Goal: Information Seeking & Learning: Learn about a topic

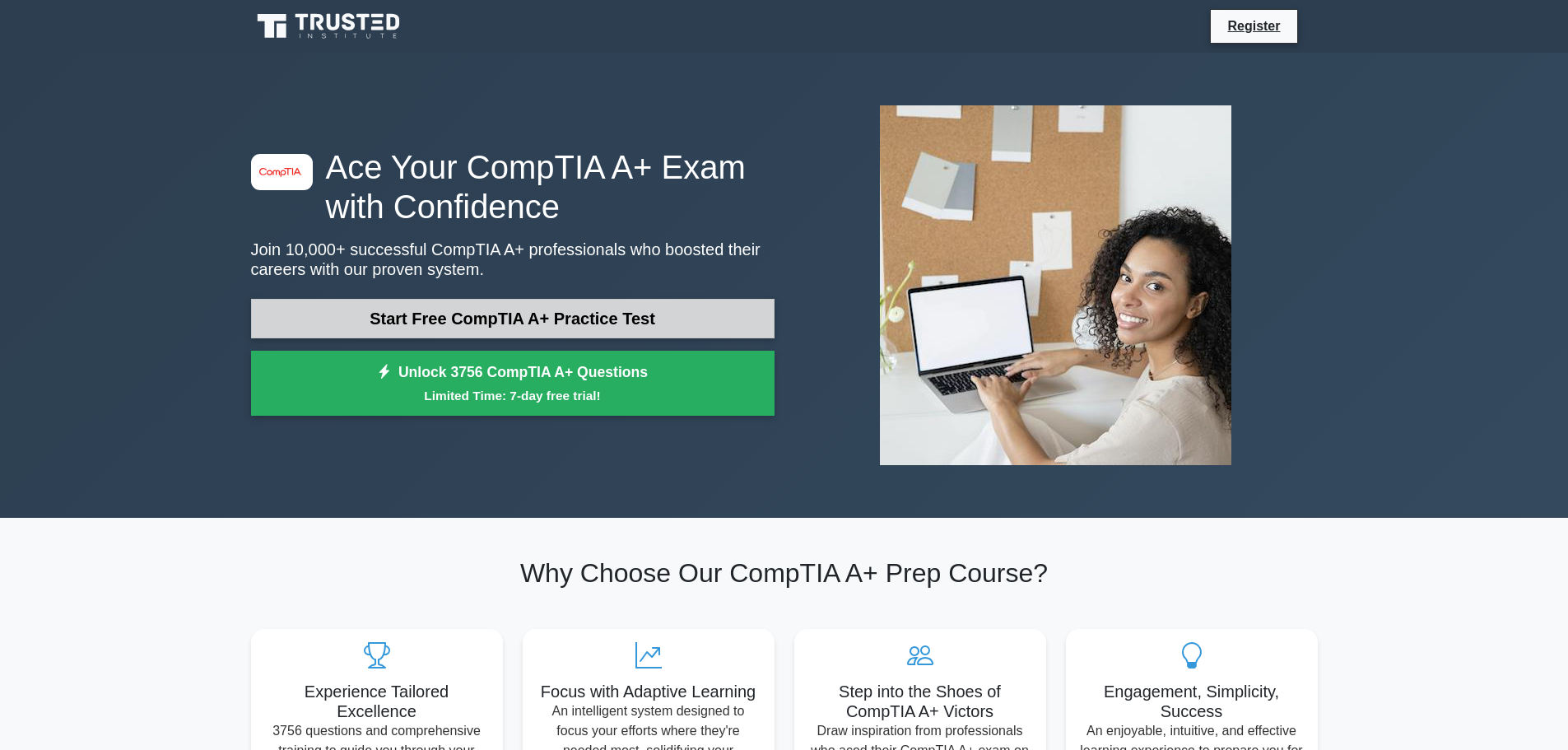
click at [395, 303] on link "Start Free CompTIA A+ Practice Test" at bounding box center [512, 318] width 524 height 39
click at [499, 317] on link "Start Free CompTIA A+ Practice Test" at bounding box center [512, 318] width 524 height 39
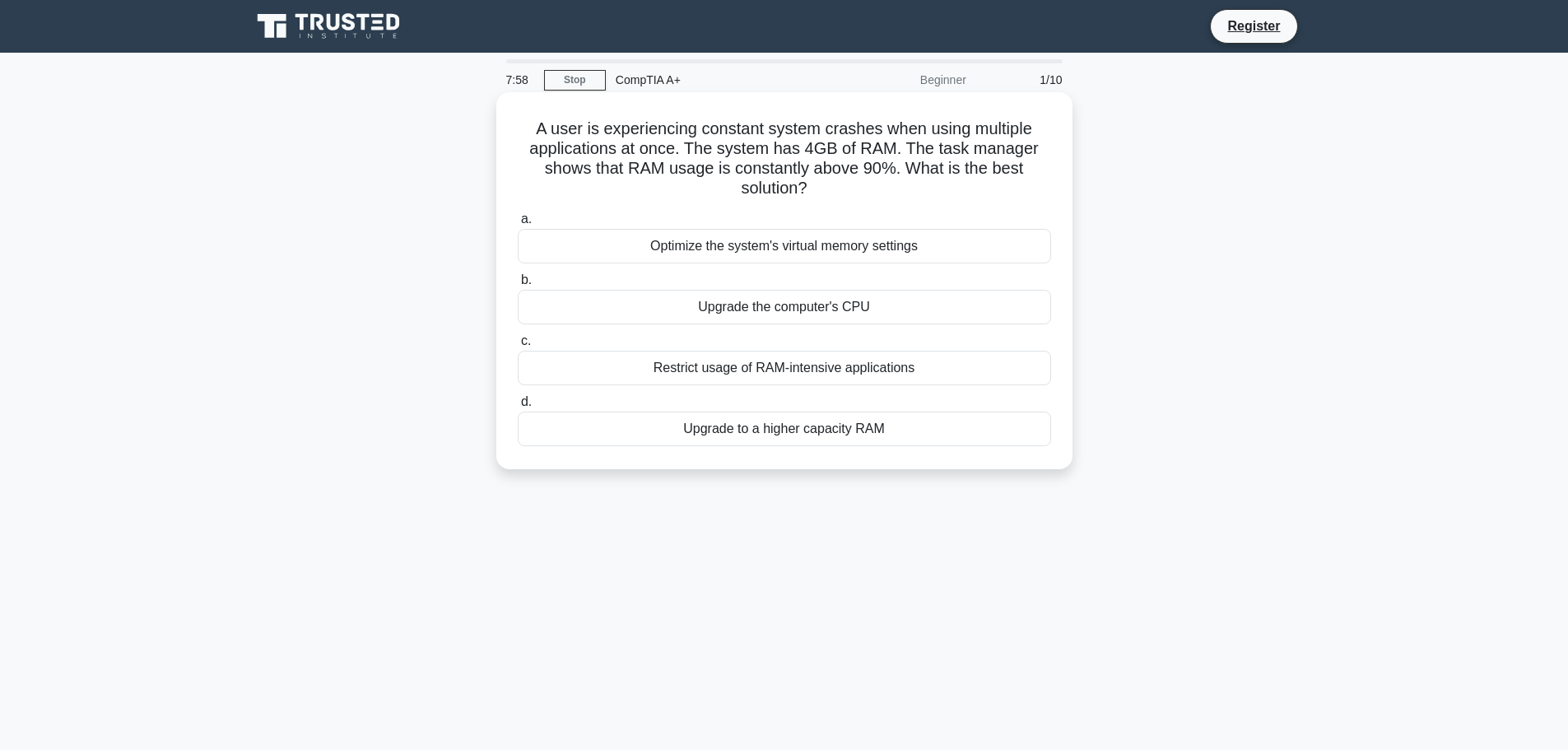
click at [845, 433] on div "Upgrade to a higher capacity RAM" at bounding box center [784, 429] width 533 height 34
click at [518, 408] on input "d. Upgrade to a higher capacity RAM" at bounding box center [518, 401] width 0 height 11
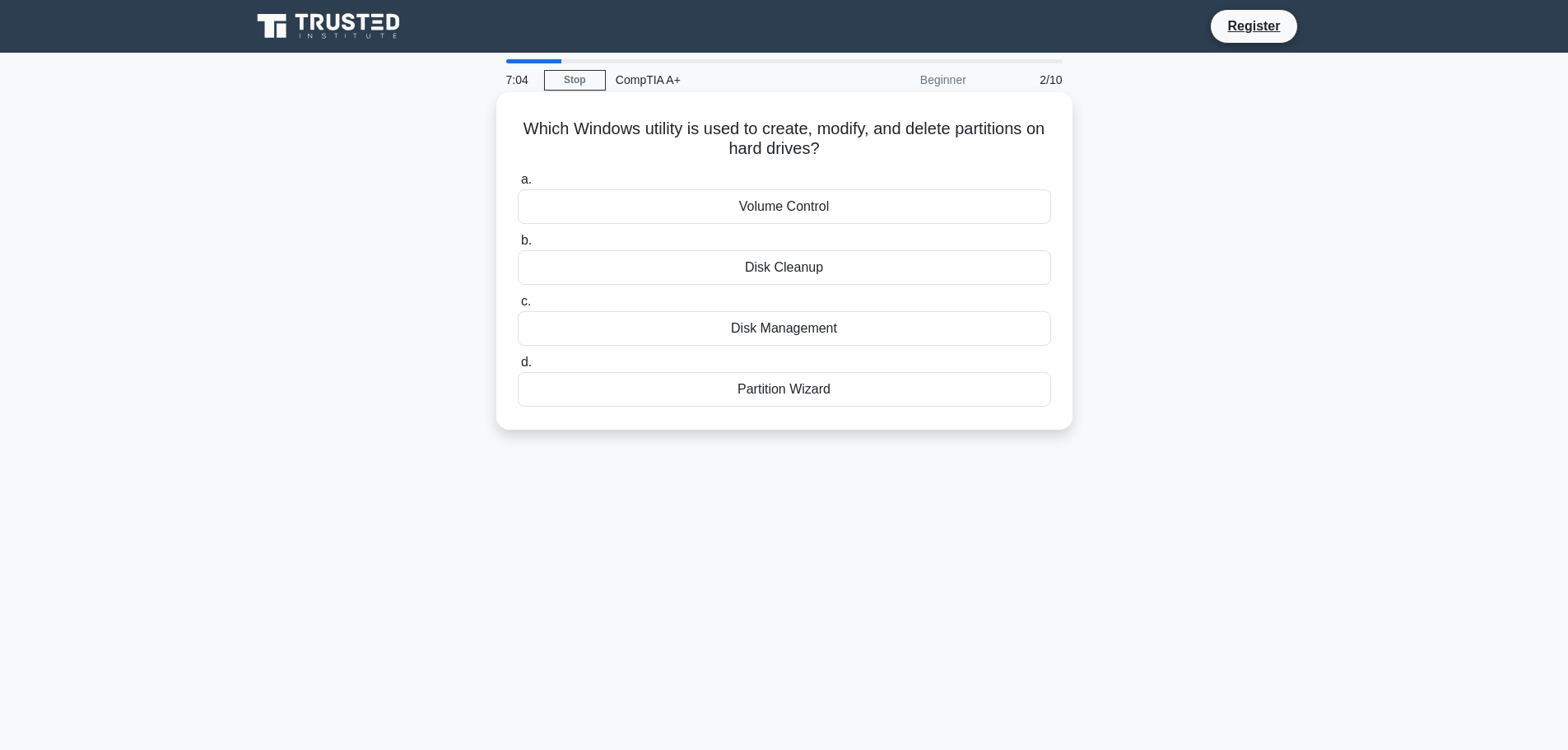
click at [802, 337] on div "Disk Management" at bounding box center [784, 329] width 533 height 34
click at [518, 307] on input "c. Disk Management" at bounding box center [518, 302] width 0 height 11
click at [803, 333] on div "PS/2 port" at bounding box center [784, 329] width 533 height 34
click at [518, 307] on input "c. PS/2 port" at bounding box center [518, 302] width 0 height 11
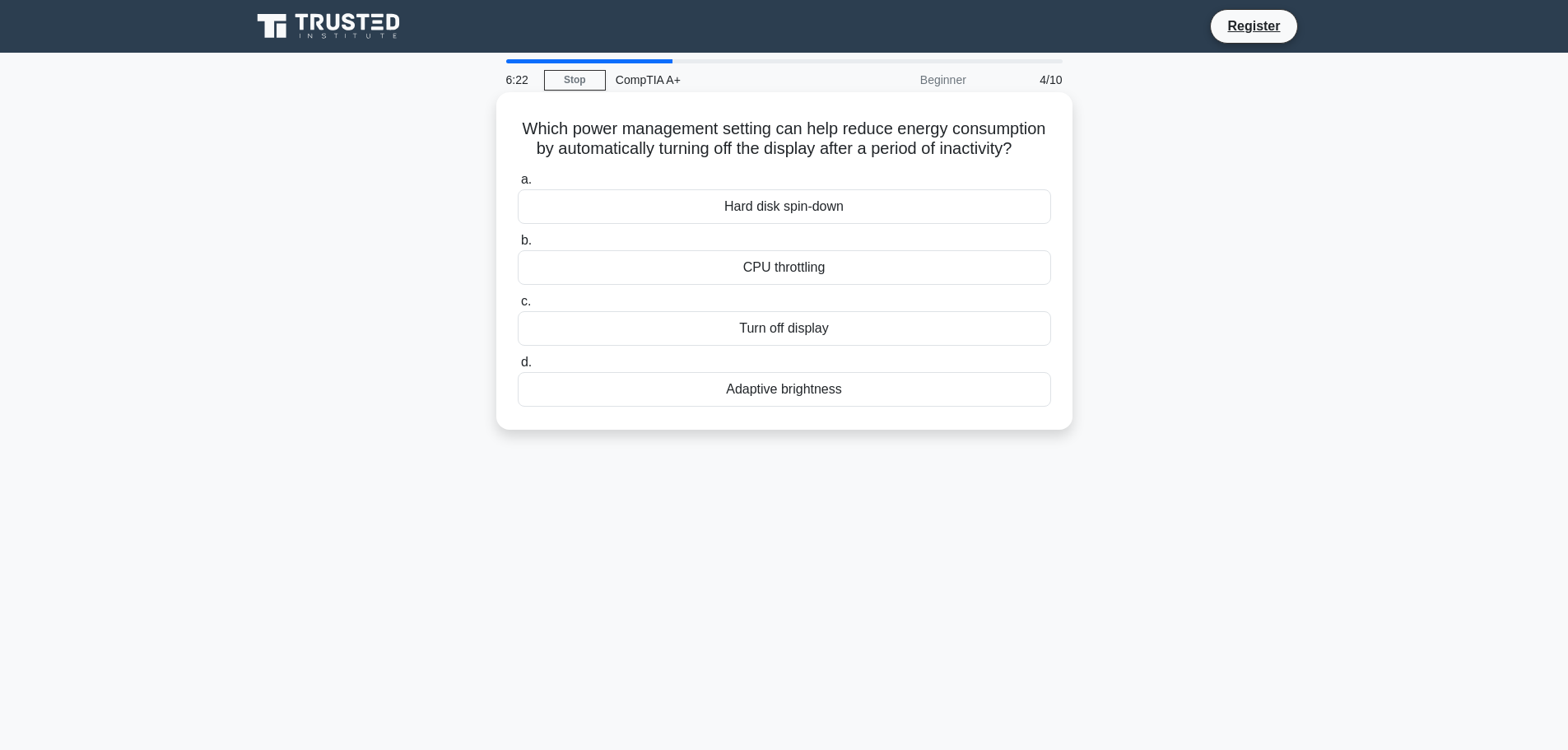
click at [738, 346] on div "Turn off display" at bounding box center [784, 329] width 533 height 34
click at [518, 307] on input "c. Turn off display" at bounding box center [518, 302] width 0 height 11
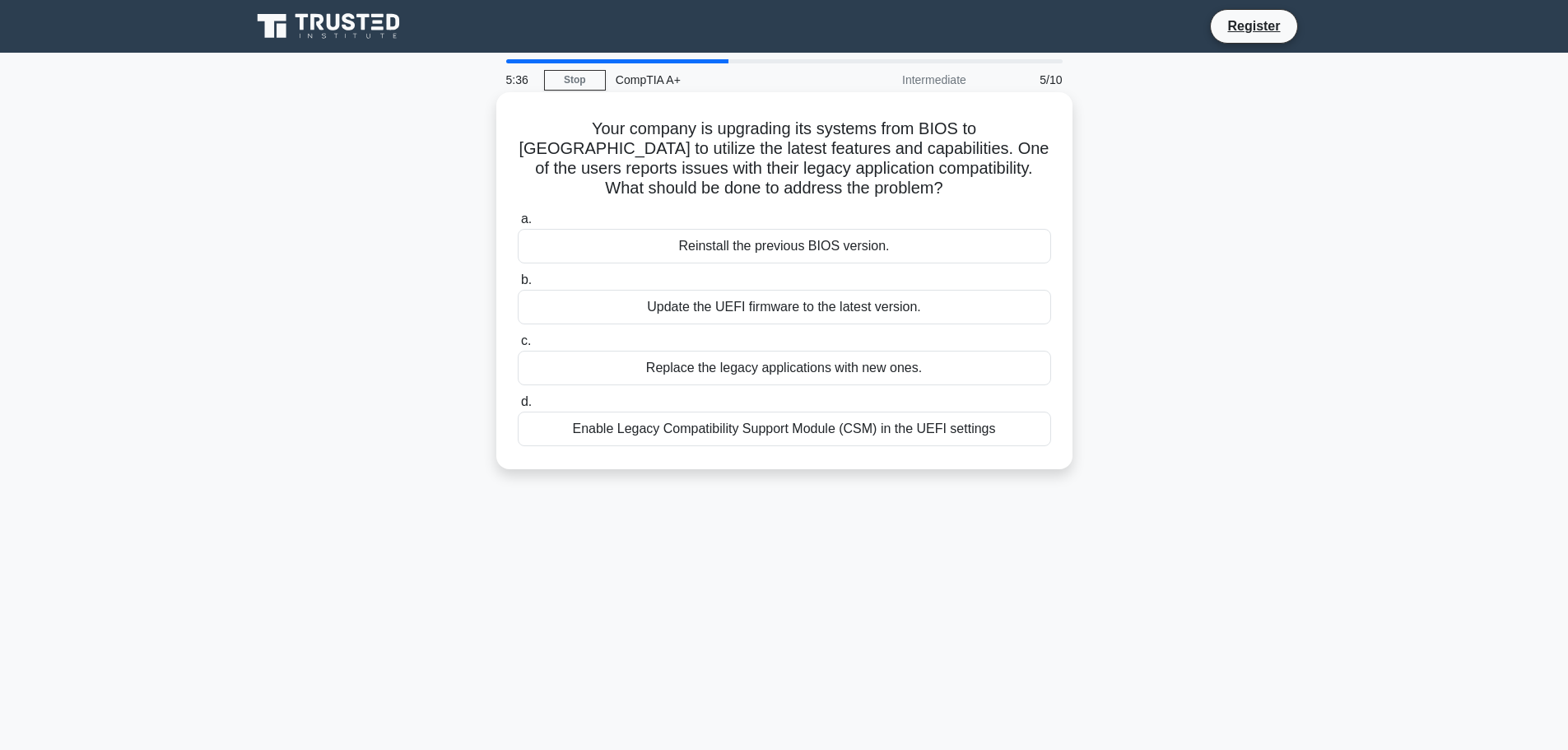
click at [803, 426] on div "Enable Legacy Compatibility Support Module (CSM) in the UEFI settings" at bounding box center [784, 429] width 533 height 34
click at [518, 408] on input "d. Enable Legacy Compatibility Support Module (CSM) in the UEFI settings" at bounding box center [518, 401] width 0 height 11
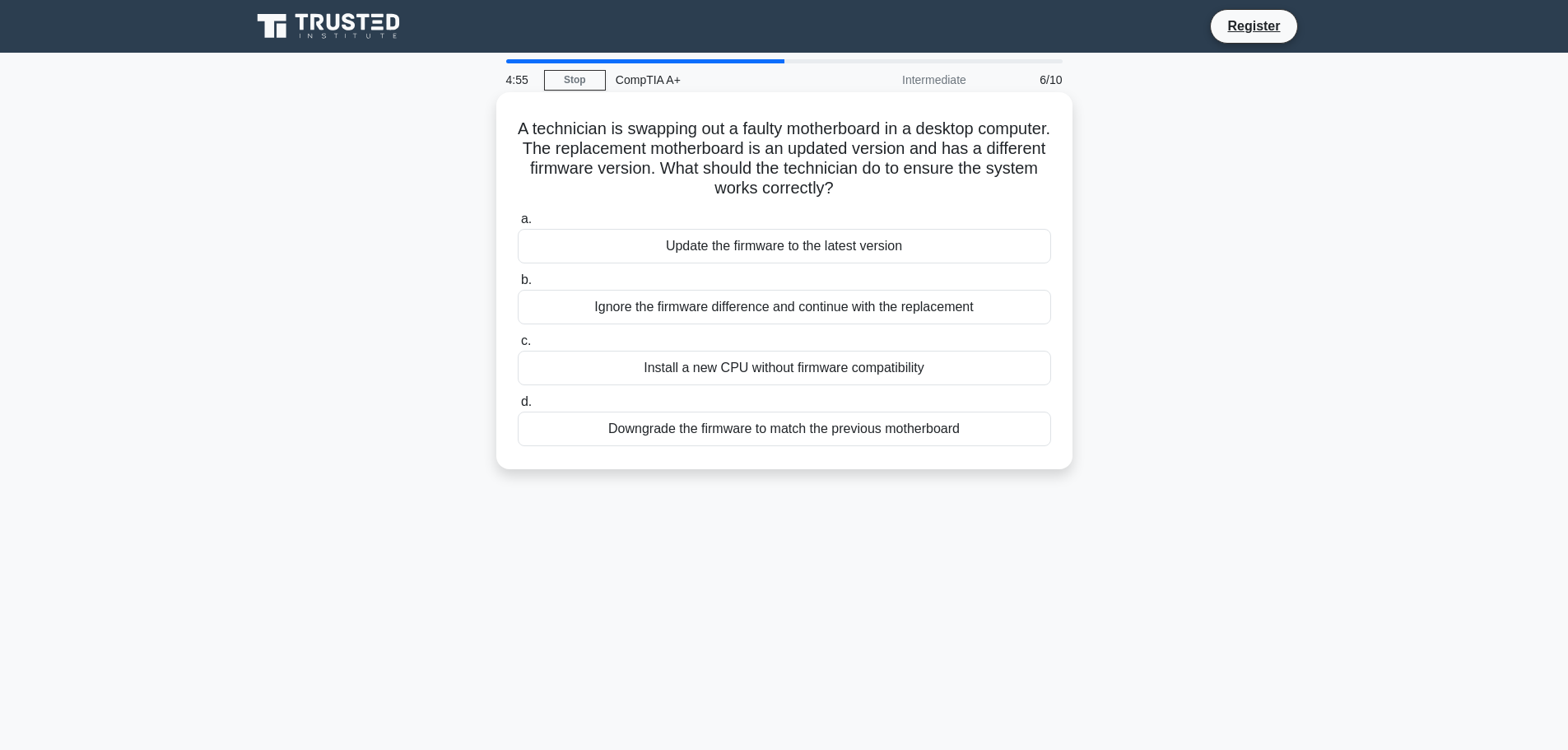
click at [748, 253] on div "Update the firmware to the latest version" at bounding box center [784, 246] width 533 height 34
click at [518, 225] on input "a. Update the firmware to the latest version" at bounding box center [518, 219] width 0 height 11
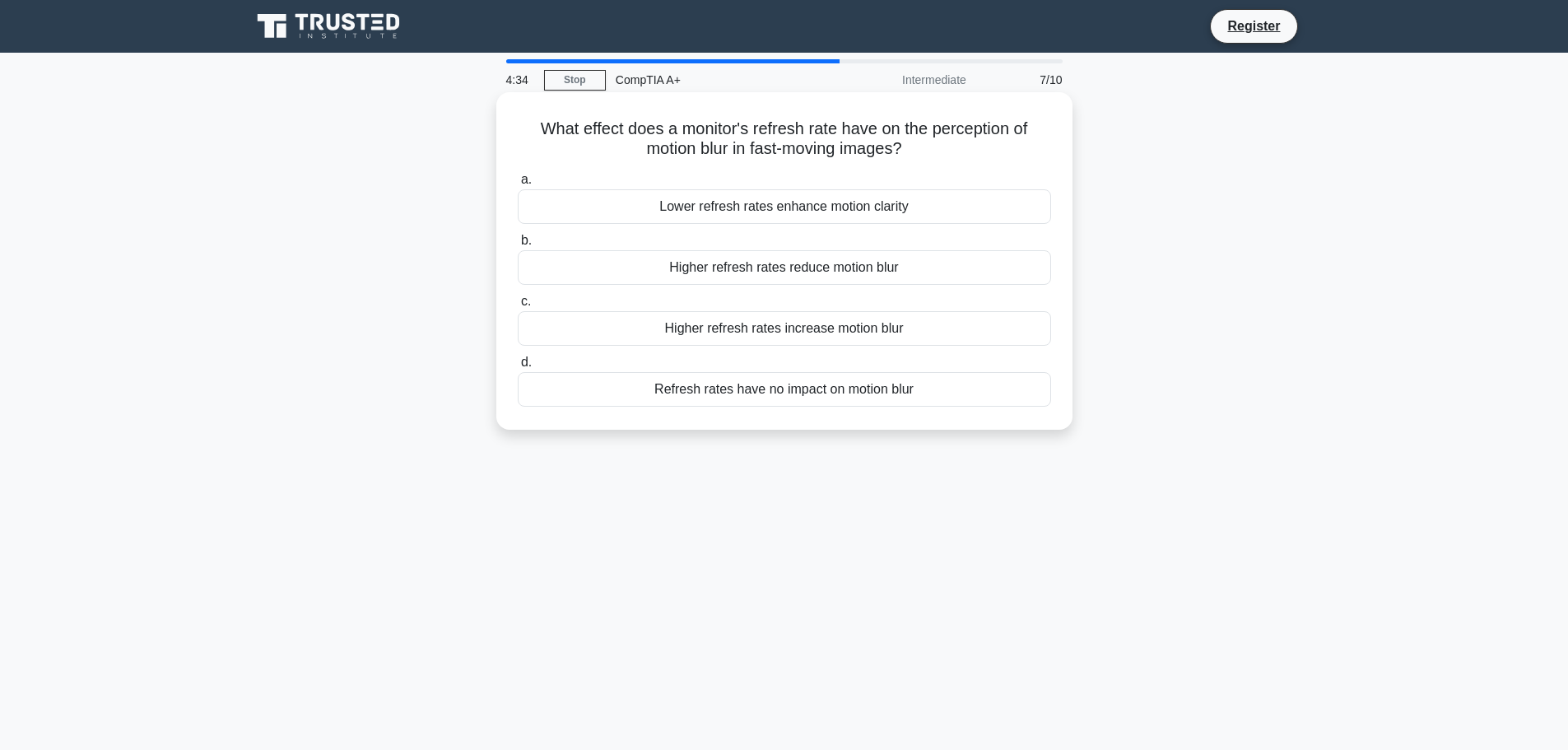
click at [625, 264] on div "Higher refresh rates reduce motion blur" at bounding box center [784, 267] width 533 height 34
click at [518, 246] on input "b. Higher refresh rates reduce motion blur" at bounding box center [518, 240] width 0 height 11
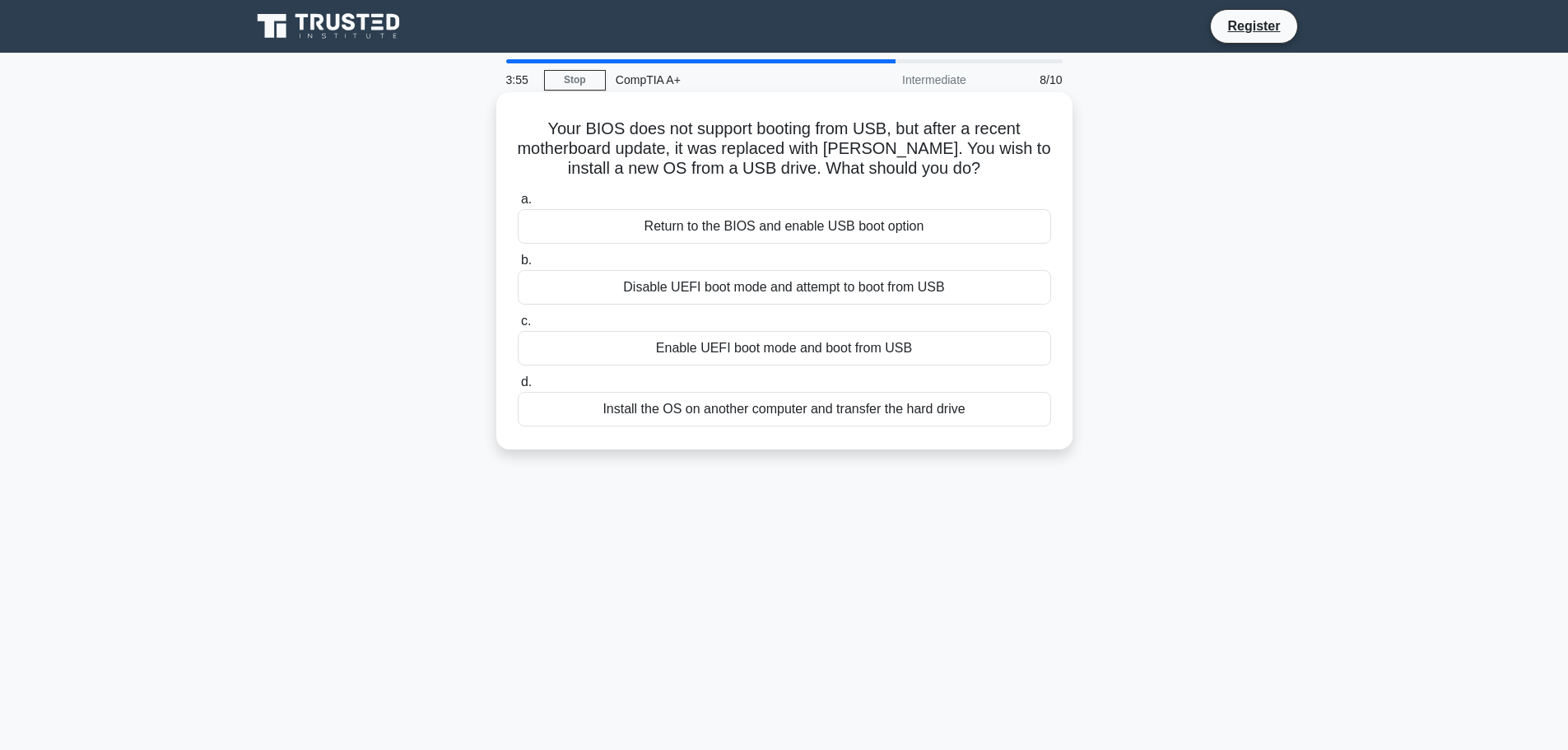
click at [772, 358] on div "Enable UEFI boot mode and boot from USB" at bounding box center [784, 349] width 533 height 34
click at [518, 327] on input "c. Enable UEFI boot mode and boot from USB" at bounding box center [518, 321] width 0 height 11
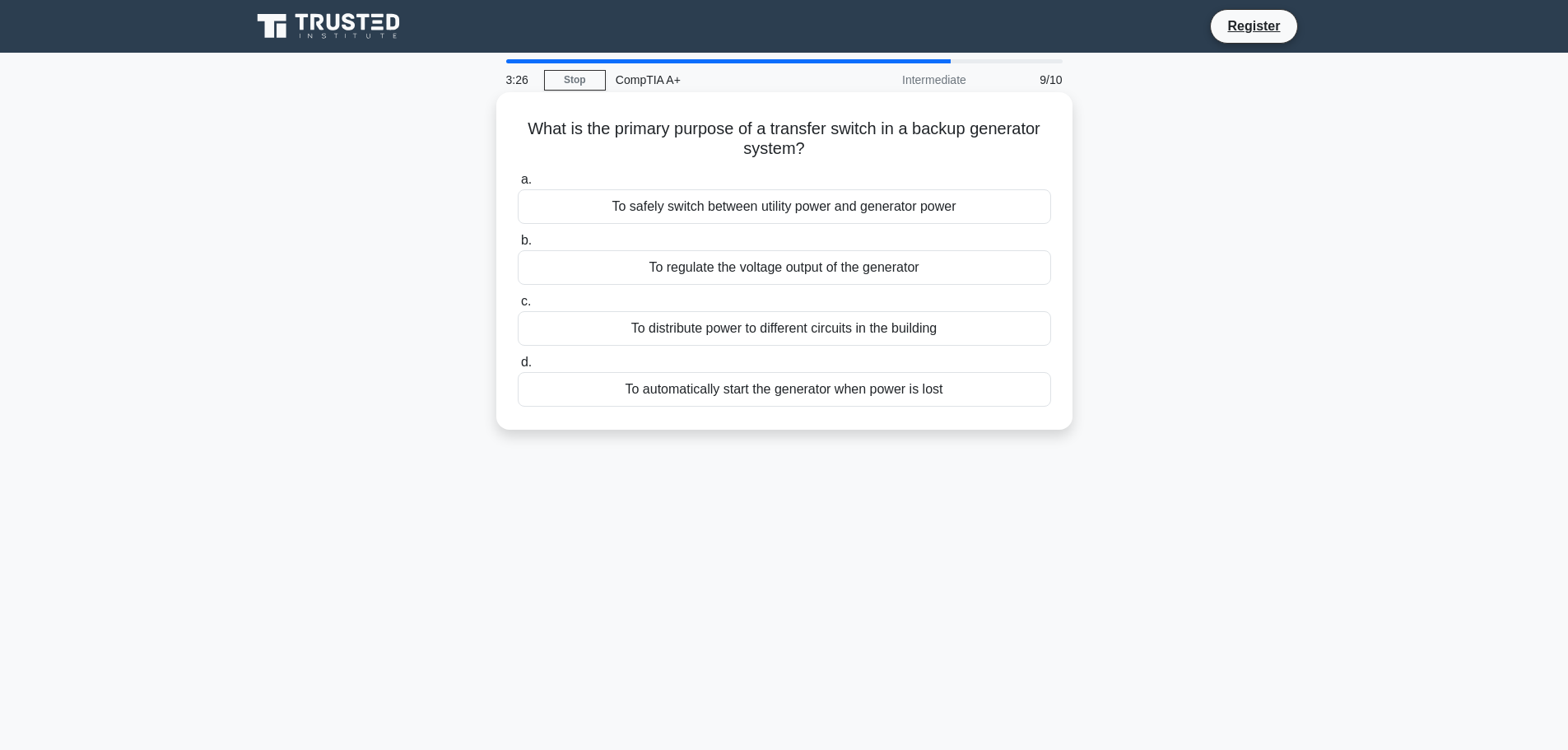
click at [729, 390] on div "To automatically start the generator when power is lost" at bounding box center [784, 390] width 533 height 34
click at [518, 368] on input "d. To automatically start the generator when power is lost" at bounding box center [518, 362] width 0 height 11
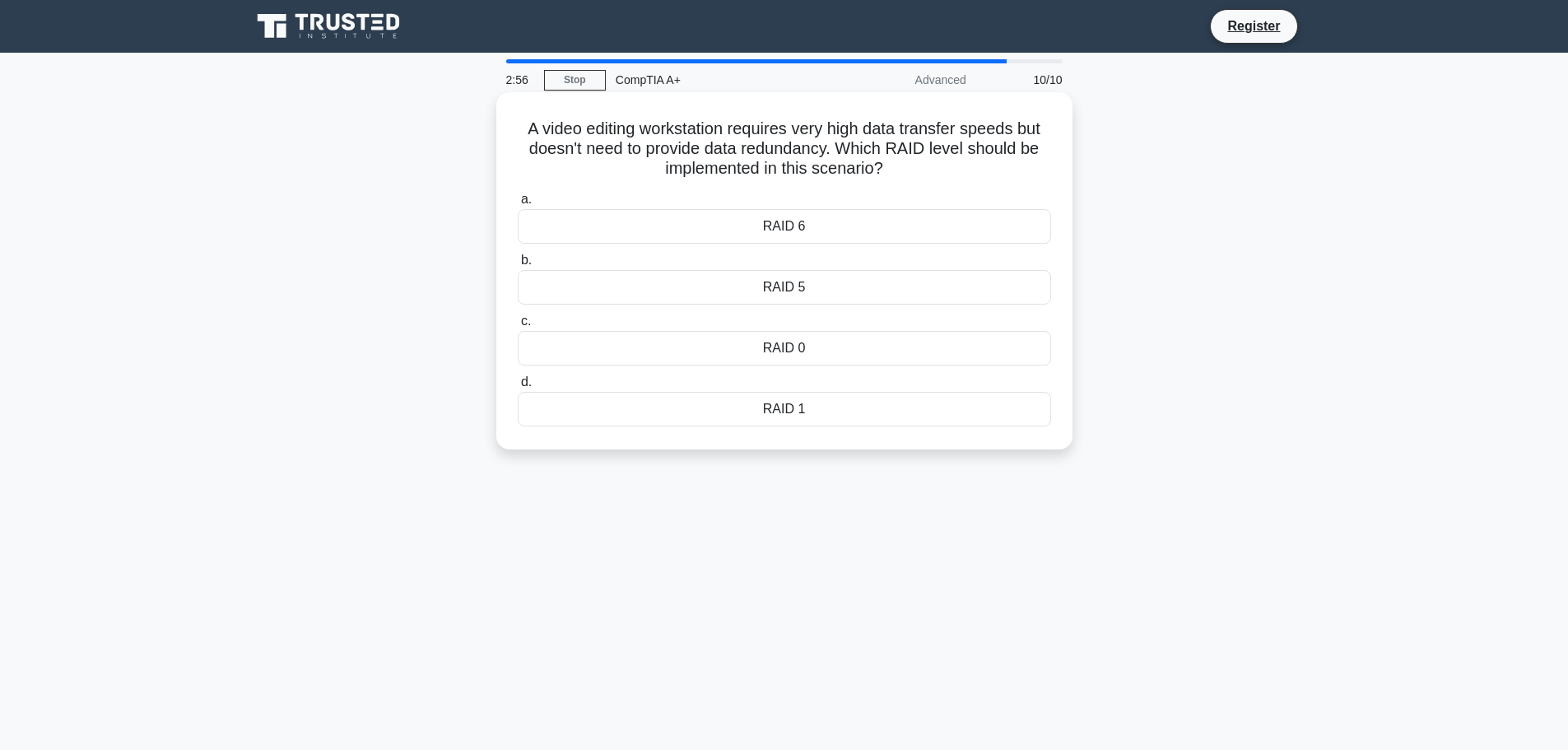
click at [789, 344] on div "RAID 0" at bounding box center [784, 349] width 533 height 34
click at [518, 327] on input "c. RAID 0" at bounding box center [518, 321] width 0 height 11
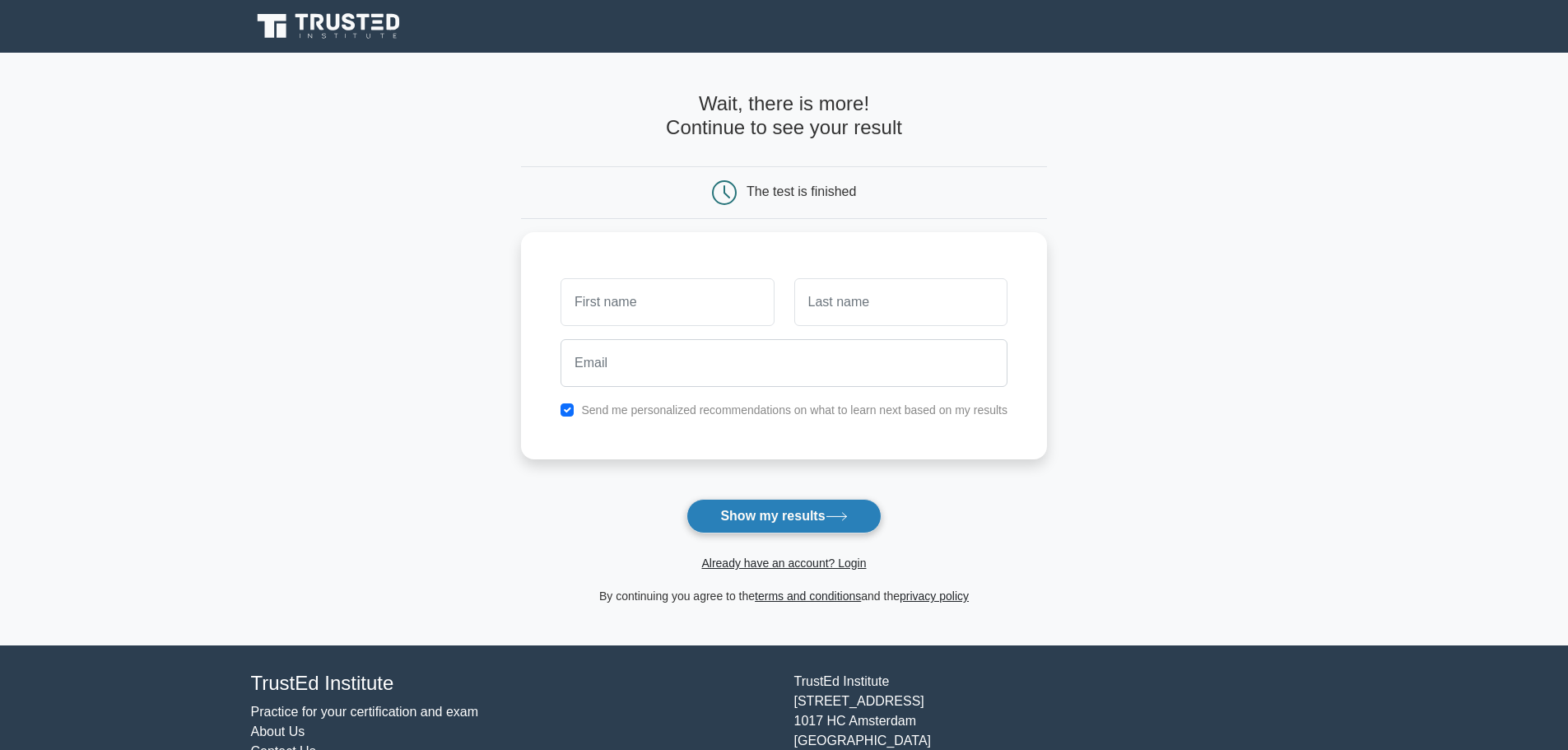
click at [783, 507] on button "Show my results" at bounding box center [783, 516] width 194 height 34
